Goal: Information Seeking & Learning: Learn about a topic

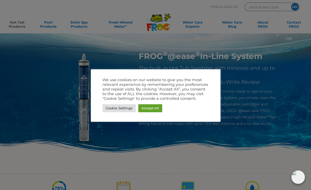
click at [82, 25] on div at bounding box center [155, 95] width 311 height 190
click at [146, 109] on link "Accept All" at bounding box center [150, 108] width 24 height 8
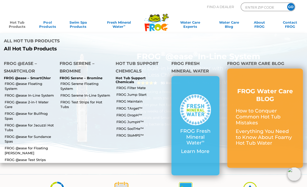
click at [16, 25] on link "Hot Tub Products" at bounding box center [17, 25] width 24 height 10
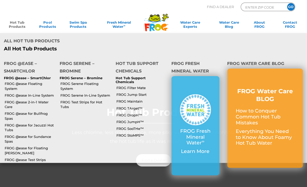
click at [19, 24] on link "Hot Tub Products" at bounding box center [17, 25] width 24 height 10
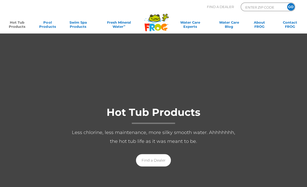
click at [20, 24] on link "Hot Tub Products" at bounding box center [17, 25] width 24 height 10
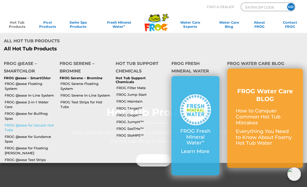
click at [24, 123] on link "FROG @ease for Jacuzzi Hot Tubs" at bounding box center [30, 127] width 51 height 9
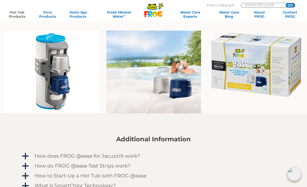
scroll to position [324, 0]
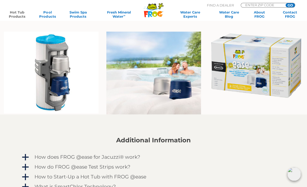
click at [281, 79] on img at bounding box center [256, 65] width 95 height 68
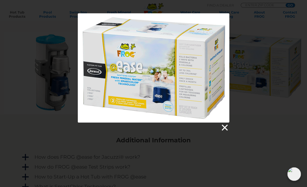
click at [224, 127] on link at bounding box center [224, 127] width 8 height 8
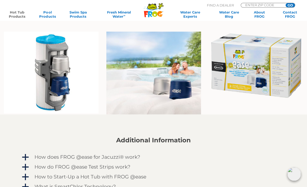
click at [149, 83] on img at bounding box center [153, 72] width 95 height 83
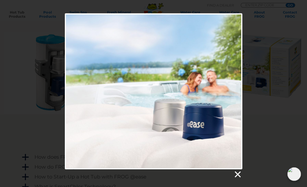
click at [237, 175] on link at bounding box center [237, 174] width 8 height 8
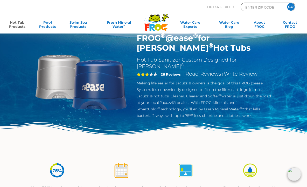
scroll to position [14, 0]
